Goal: Find specific page/section: Find specific page/section

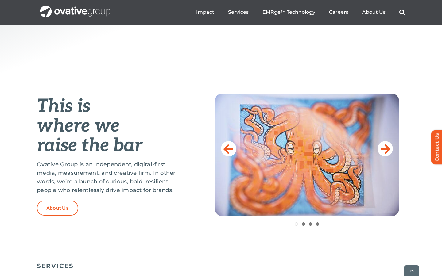
scroll to position [193, 0]
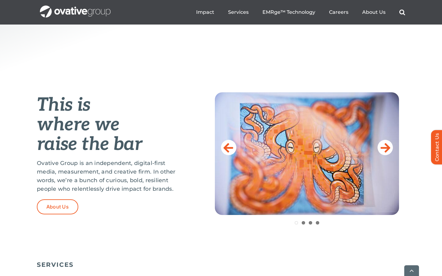
click at [344, 9] on ul "Impact Expert Insights Case Studies Awards & Press Services Media Measurement C…" at bounding box center [300, 12] width 209 height 20
click at [344, 10] on span "Careers" at bounding box center [338, 12] width 19 height 6
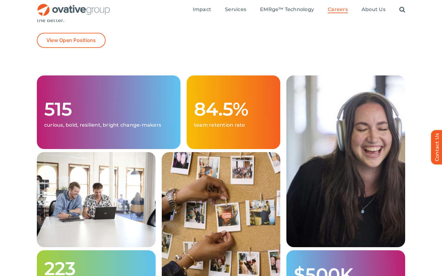
scroll to position [38, 0]
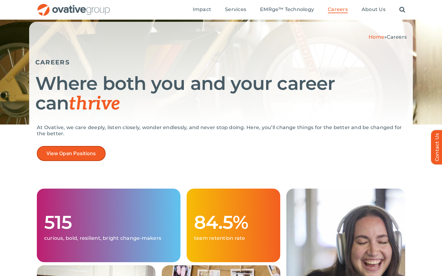
click at [73, 149] on link "View Open Positions" at bounding box center [71, 153] width 69 height 15
